Goal: Check status

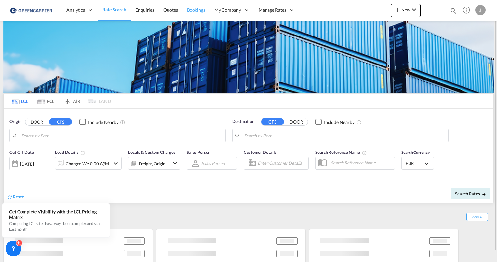
type input "[GEOGRAPHIC_DATA], [GEOGRAPHIC_DATA]"
type input "[GEOGRAPHIC_DATA], SH, CNSHA"
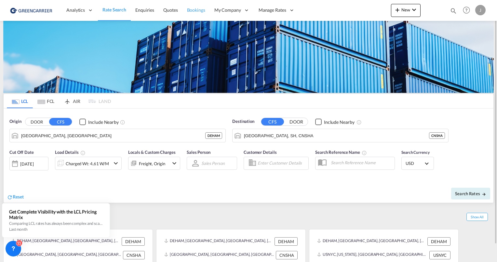
click at [195, 10] on span "Bookings" at bounding box center [196, 10] width 18 height 6
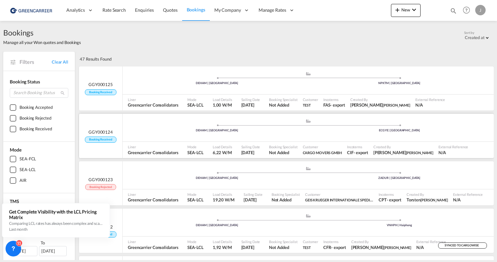
click at [267, 132] on div ".a{fill:#aaa8ad;} .a{fill:#aaa8ad;} DEHAM | [GEOGRAPHIC_DATA] ECGYE | [GEOGRAPH…" at bounding box center [308, 128] width 371 height 20
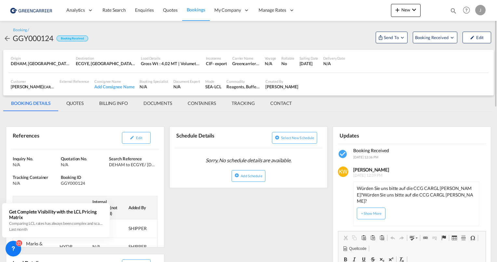
click at [5, 33] on div at bounding box center [7, 38] width 9 height 10
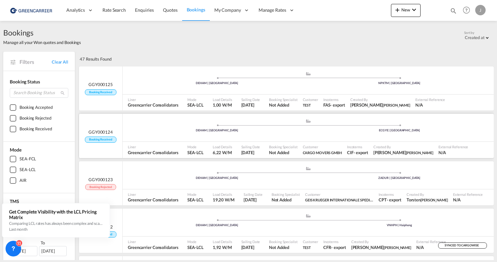
drag, startPoint x: 214, startPoint y: 143, endPoint x: 177, endPoint y: 135, distance: 37.3
click at [177, 135] on div ".a{fill:#aaa8ad;} .a{fill:#aaa8ad;} DEHAM | [GEOGRAPHIC_DATA] ECGYE | [GEOGRAPH…" at bounding box center [308, 128] width 371 height 20
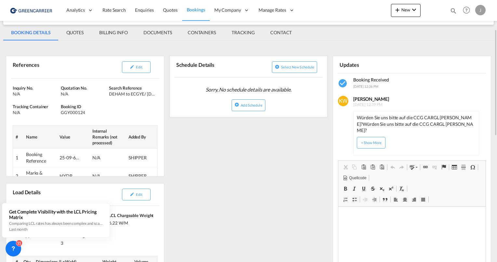
scroll to position [71, 0]
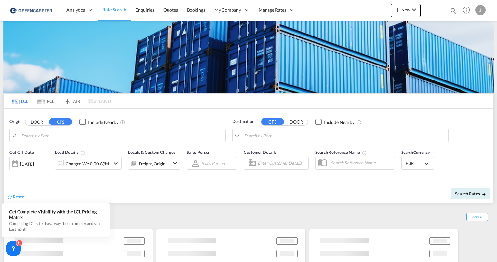
type input "[GEOGRAPHIC_DATA], [GEOGRAPHIC_DATA]"
type input "[GEOGRAPHIC_DATA], SH, CNSHA"
